Goal: Transaction & Acquisition: Subscribe to service/newsletter

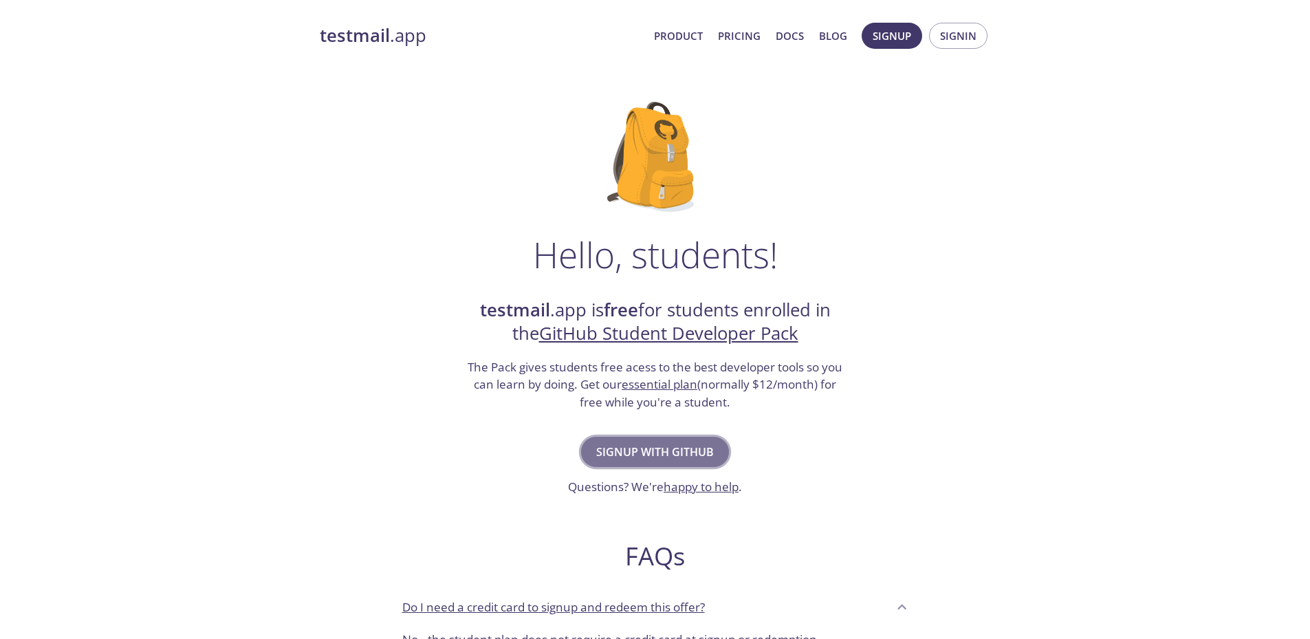
drag, startPoint x: 637, startPoint y: 445, endPoint x: 652, endPoint y: 450, distance: 16.7
click at [652, 450] on span "Signup with GitHub" at bounding box center [655, 451] width 118 height 19
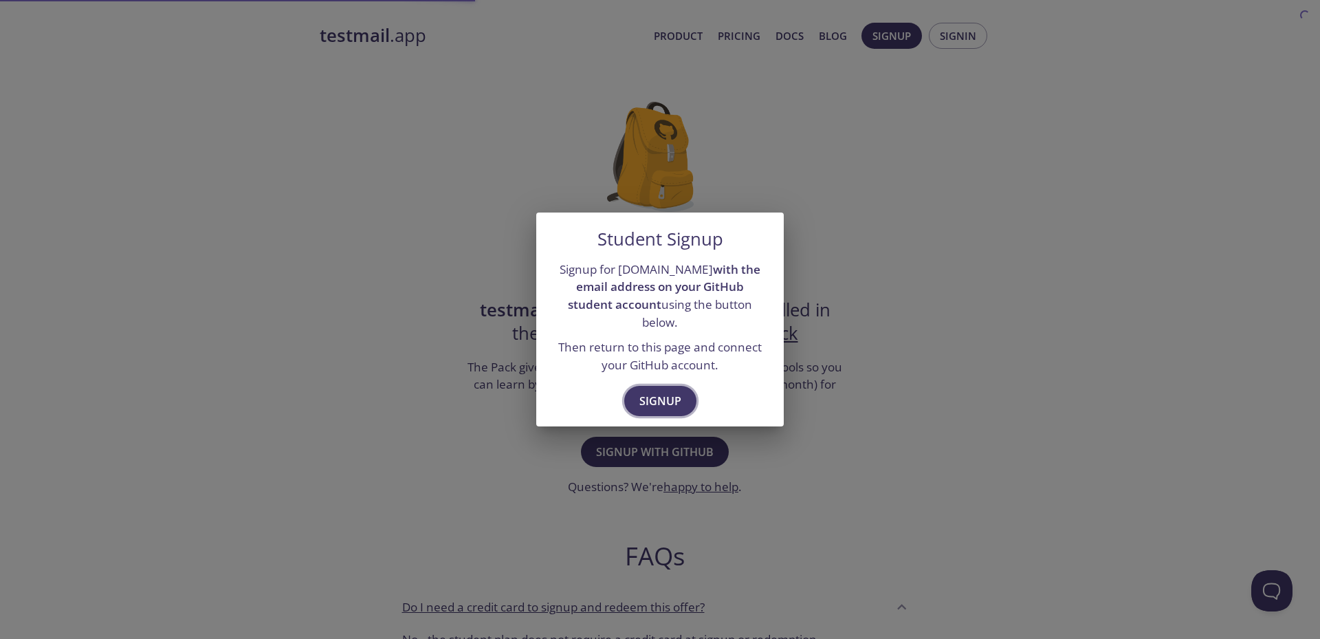
click at [655, 391] on span "Signup" at bounding box center [660, 400] width 42 height 19
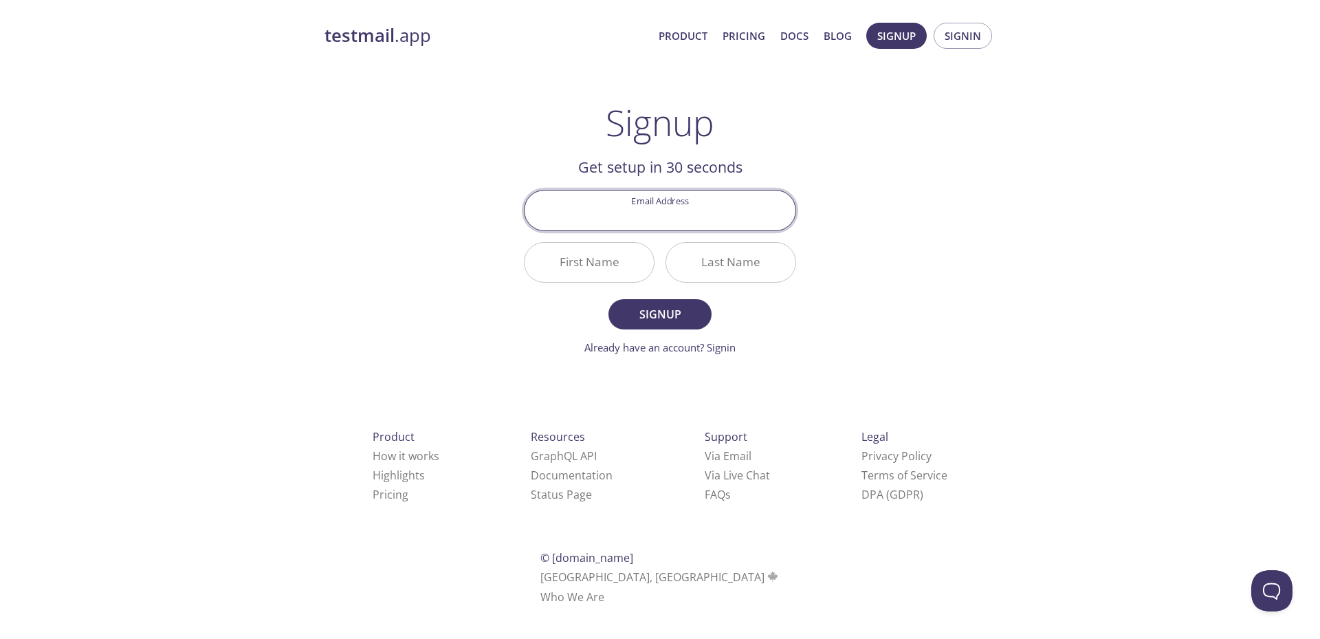
click at [661, 219] on input "Email Address" at bounding box center [660, 209] width 271 height 39
type input "[EMAIL_ADDRESS][DOMAIN_NAME]"
click at [632, 261] on input "First Name" at bounding box center [589, 262] width 129 height 39
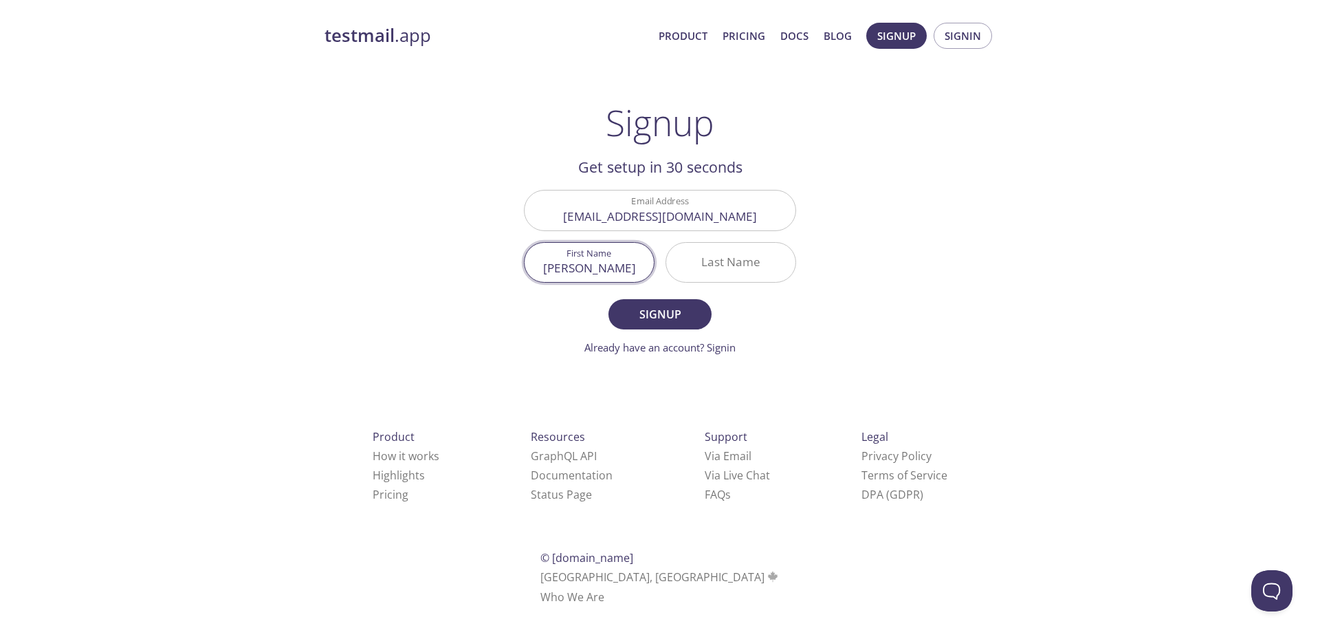
type input "[PERSON_NAME]"
type input "Lima [PERSON_NAME]"
click at [674, 320] on span "Signup" at bounding box center [660, 314] width 73 height 19
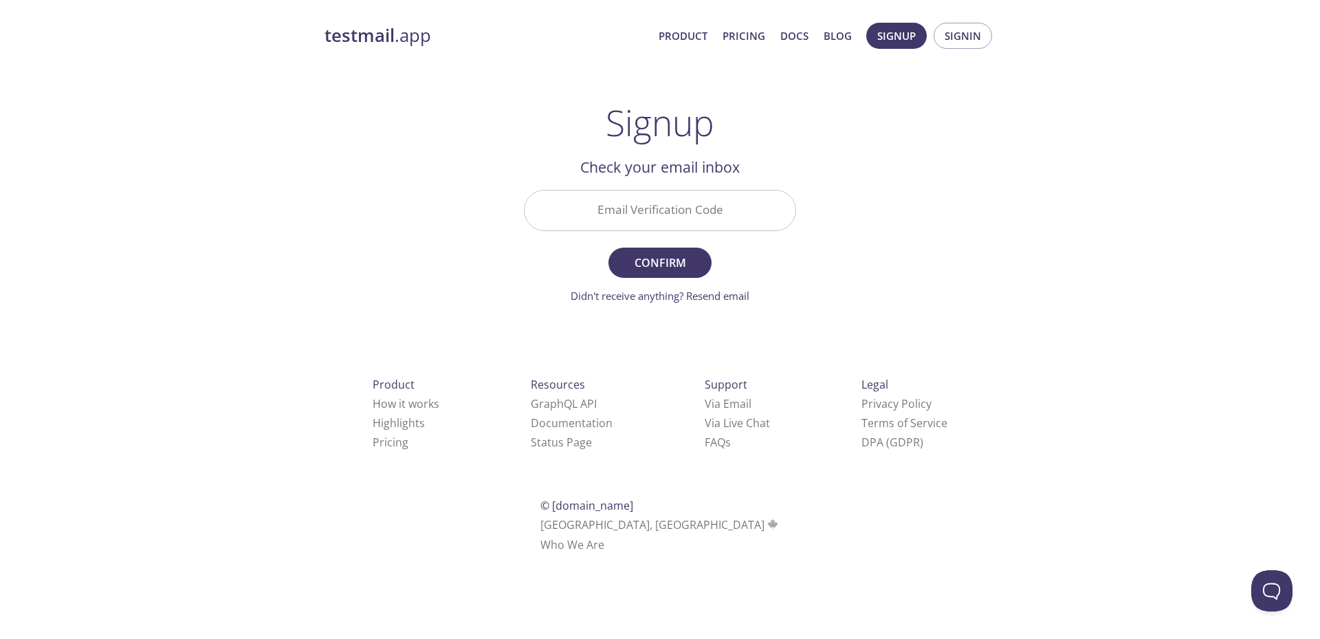
click at [677, 213] on input "Email Verification Code" at bounding box center [660, 209] width 271 height 39
paste input "NA6BFZL"
type input "NA6BFZL"
click at [666, 256] on span "Confirm" at bounding box center [660, 262] width 73 height 19
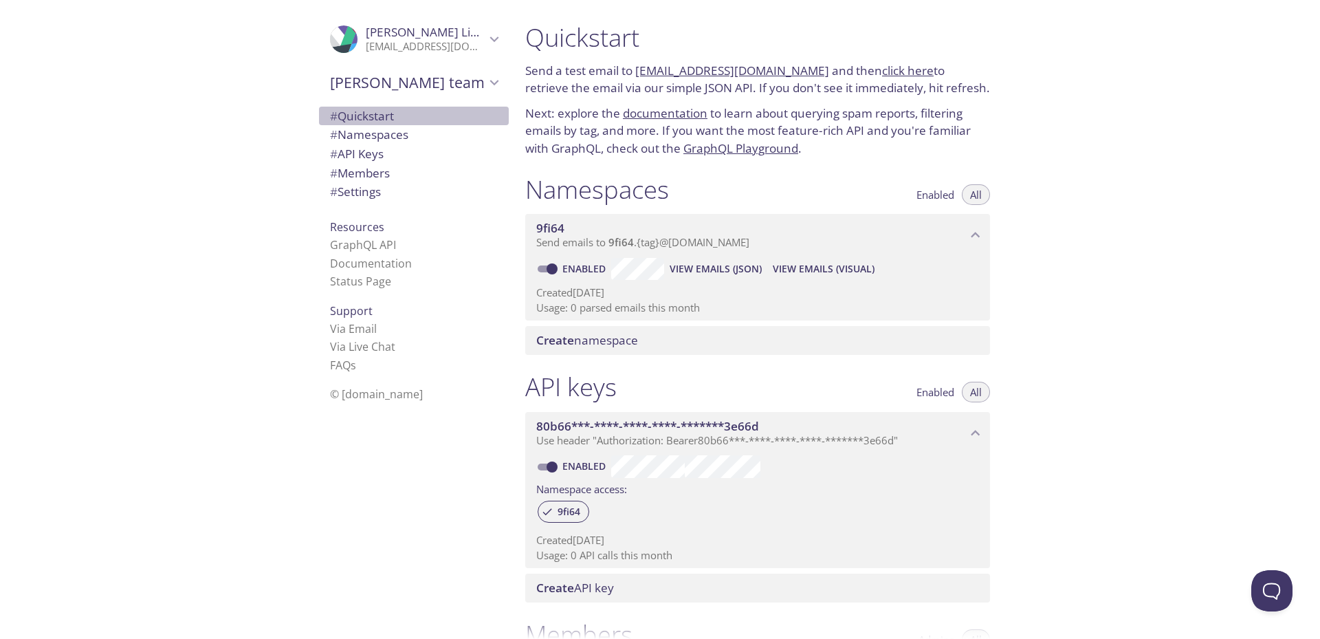
click at [384, 119] on span "# Quickstart" at bounding box center [362, 116] width 64 height 16
drag, startPoint x: 1203, startPoint y: 0, endPoint x: 783, endPoint y: 43, distance: 422.2
click at [783, 43] on h1 "Quickstart" at bounding box center [757, 37] width 465 height 31
